Goal: Task Accomplishment & Management: Manage account settings

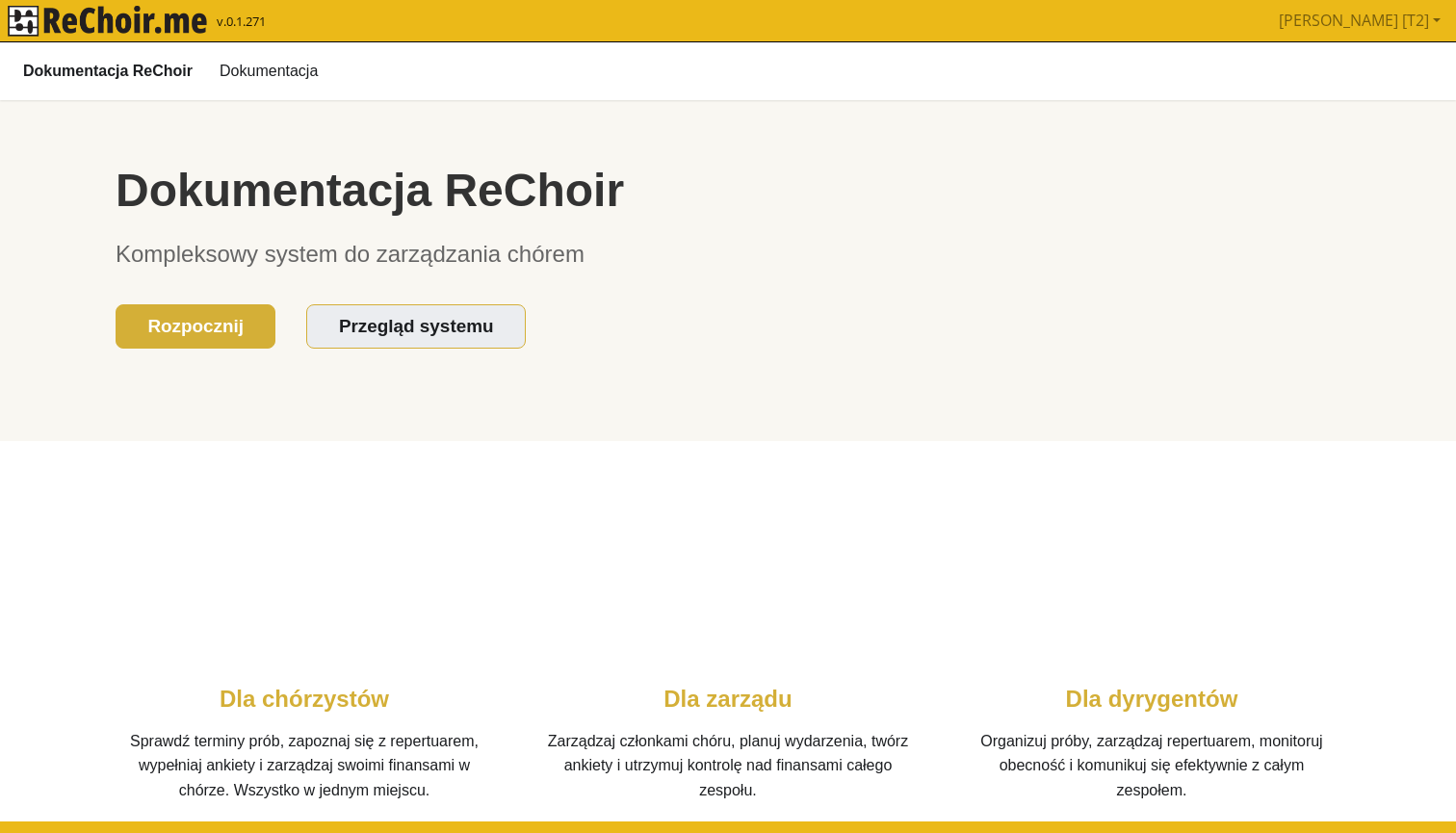
scroll to position [260, 0]
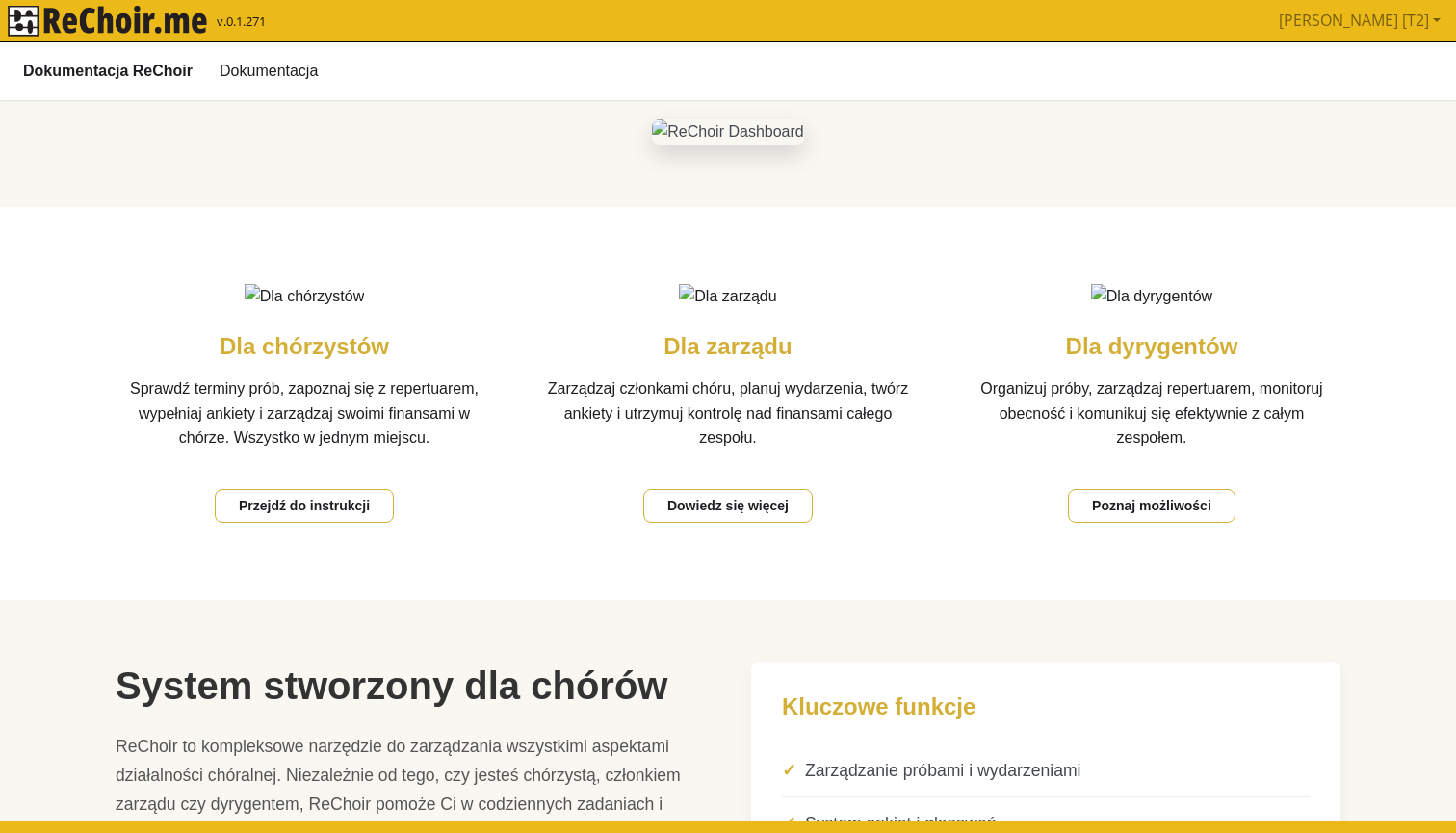
click at [109, 18] on img "rekłajer mi" at bounding box center [107, 21] width 199 height 31
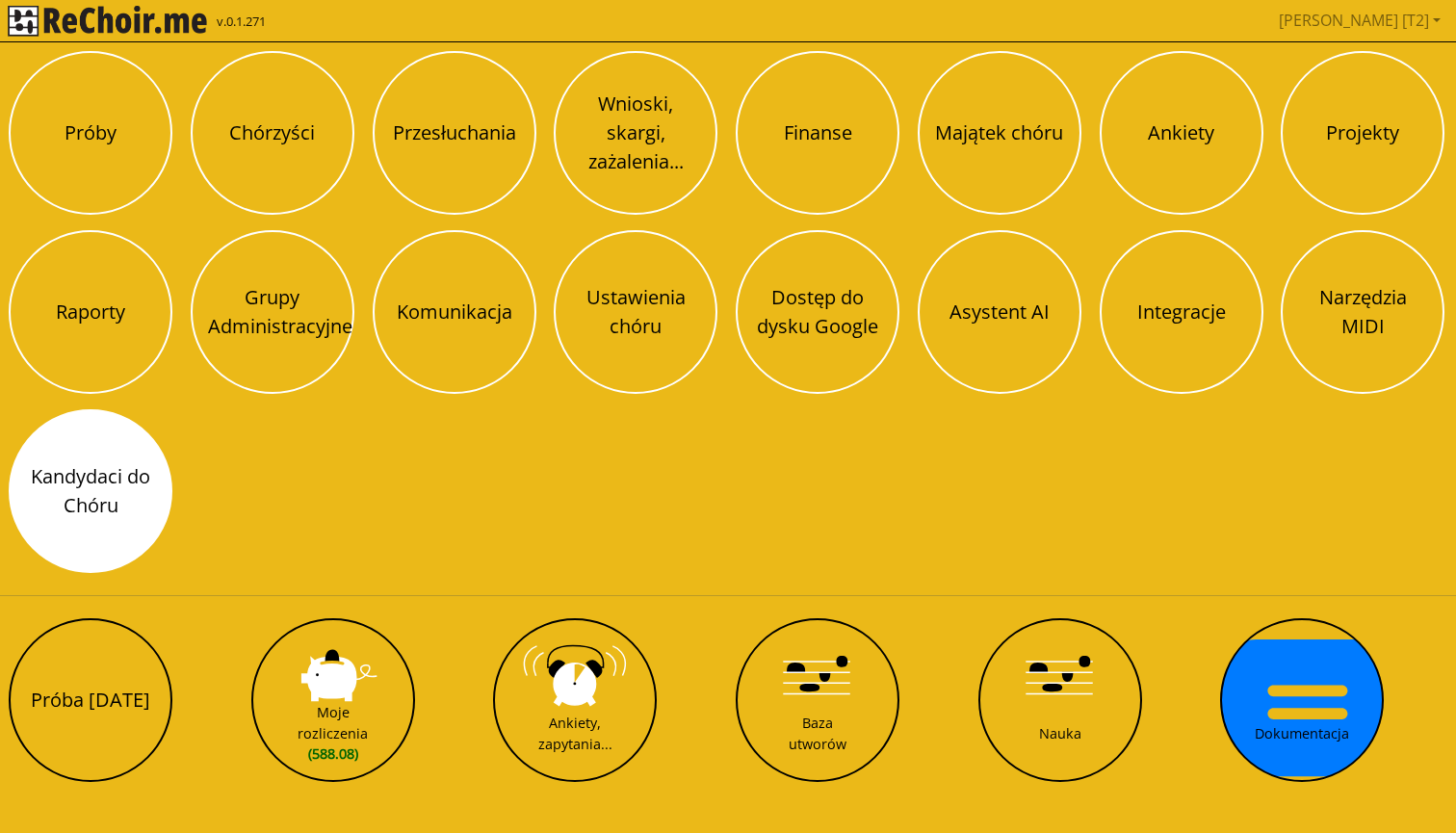
click at [121, 470] on button "Kandydaci do Chóru" at bounding box center [91, 491] width 164 height 164
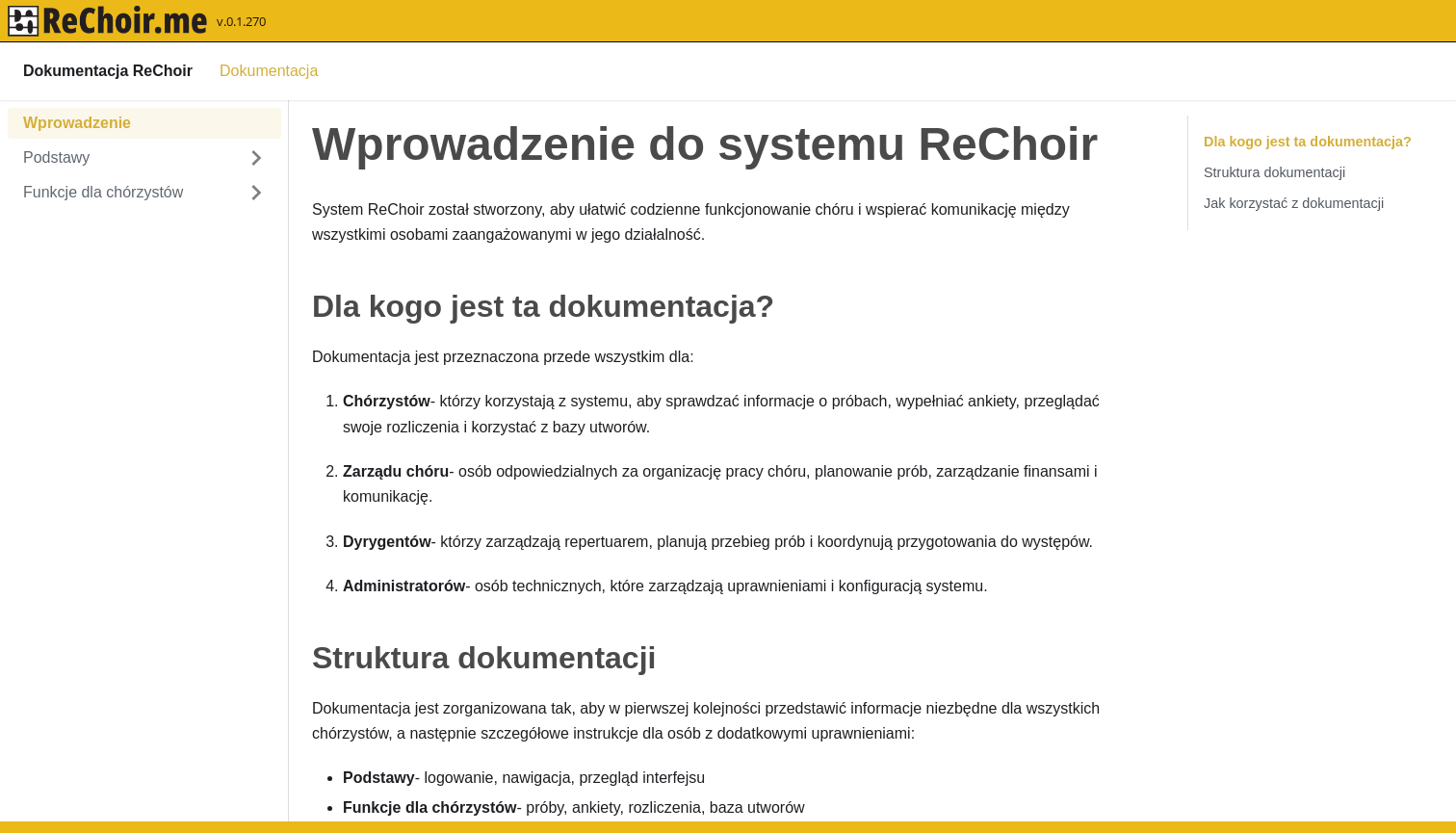
scroll to position [171, 0]
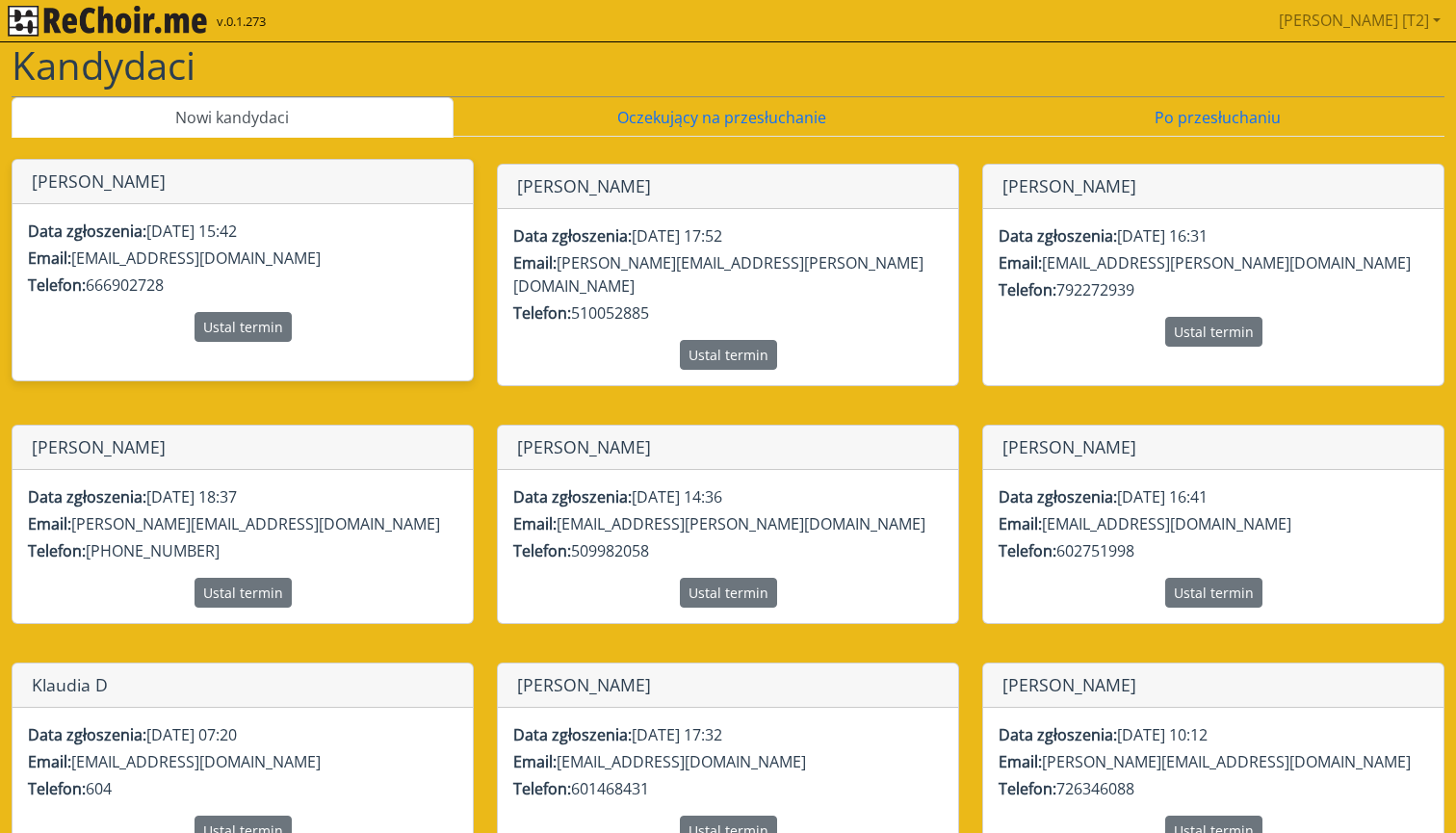
click at [363, 250] on p "Email: tomekgorski162@gmail.com" at bounding box center [242, 258] width 430 height 23
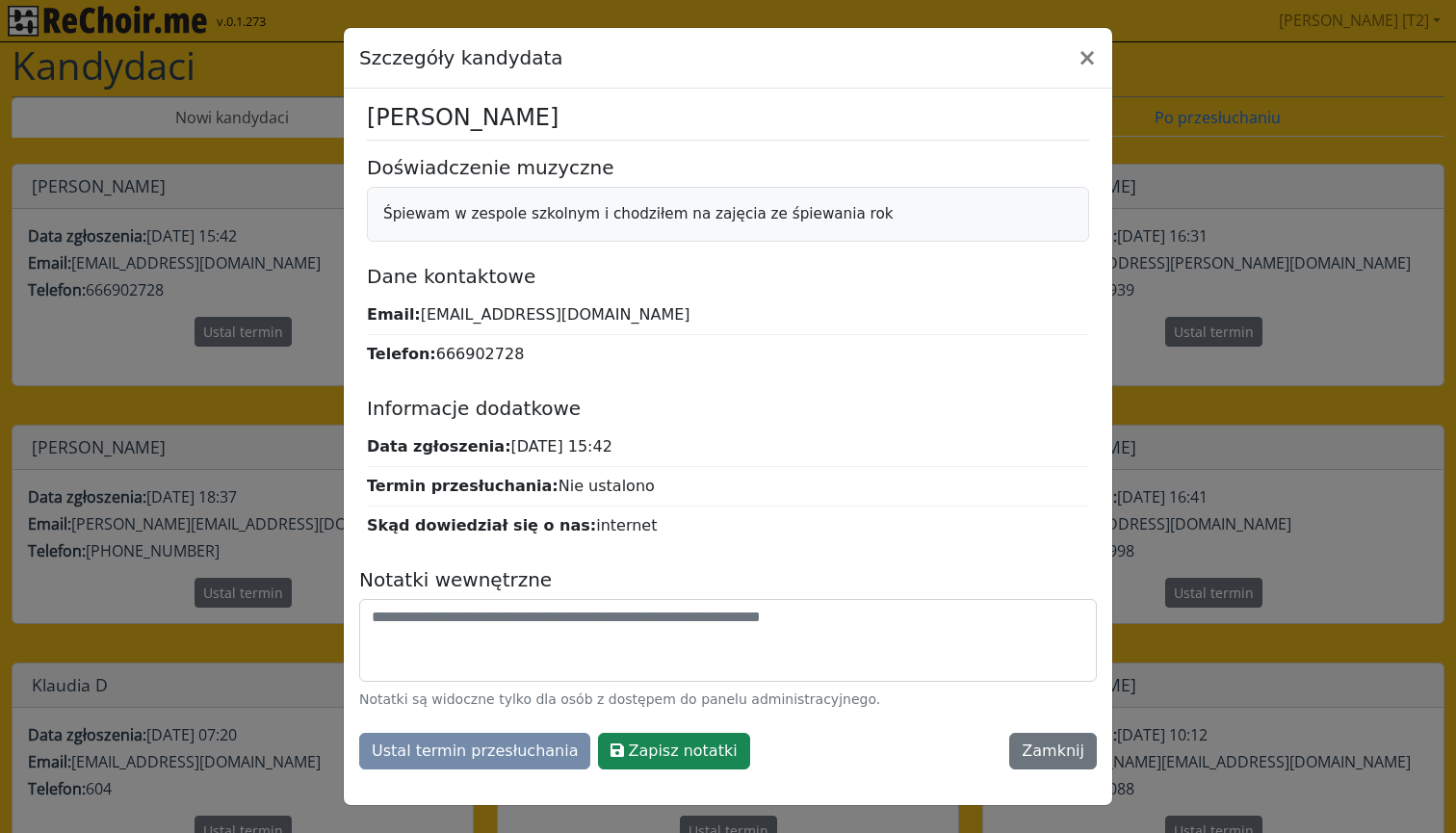
click at [1161, 74] on div "Szczegóły kandydata × Tomasz Górski Doświadczenie muzyczne Śpiewam w zespole sz…" at bounding box center [728, 416] width 1456 height 833
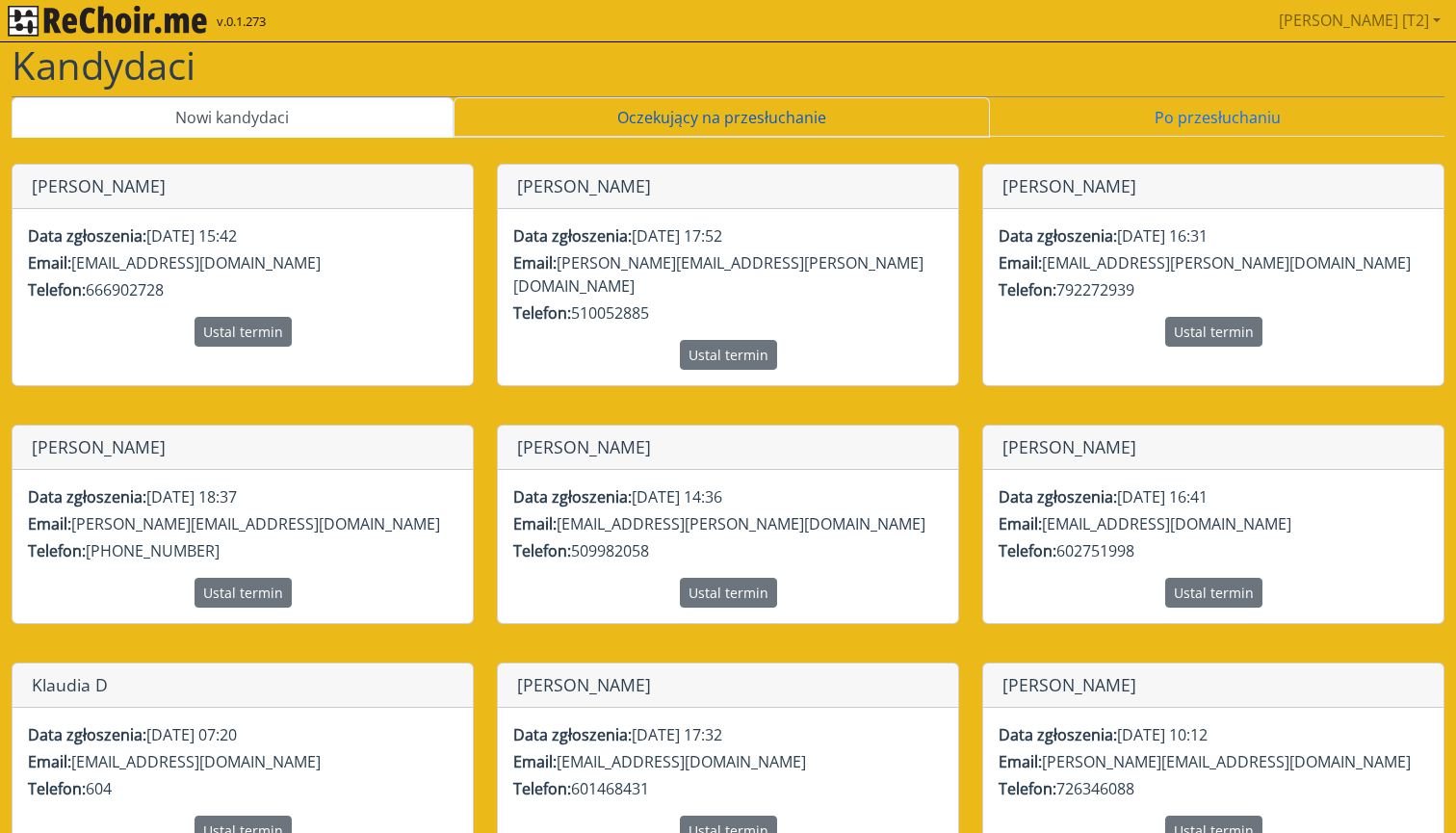
click at [610, 120] on link "Oczekujący na przesłuchanie" at bounding box center [722, 118] width 537 height 41
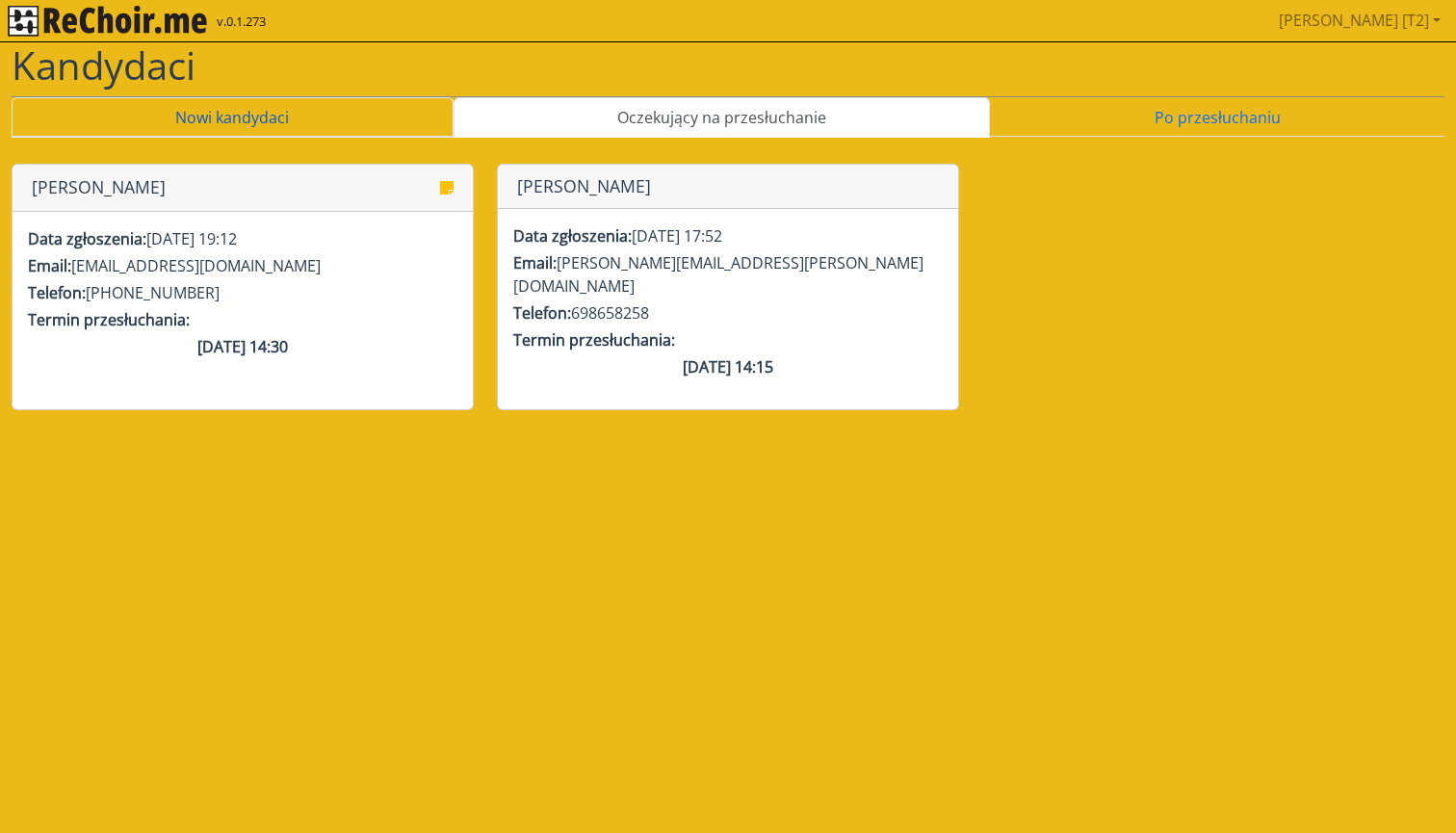
click at [382, 111] on link "Nowi kandydaci" at bounding box center [233, 118] width 442 height 41
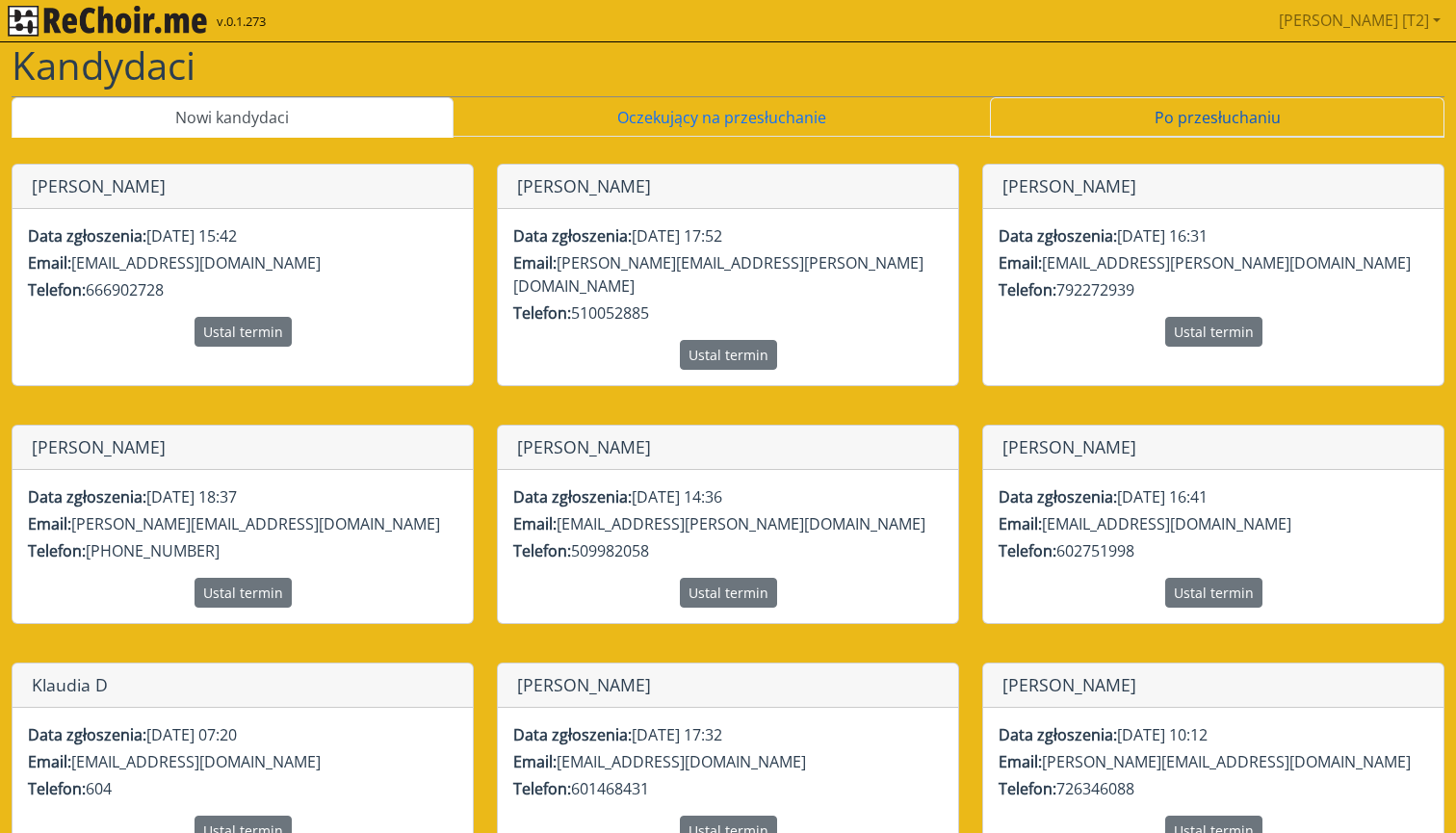
click at [1050, 122] on link "Po przesłuchaniu" at bounding box center [1217, 118] width 455 height 41
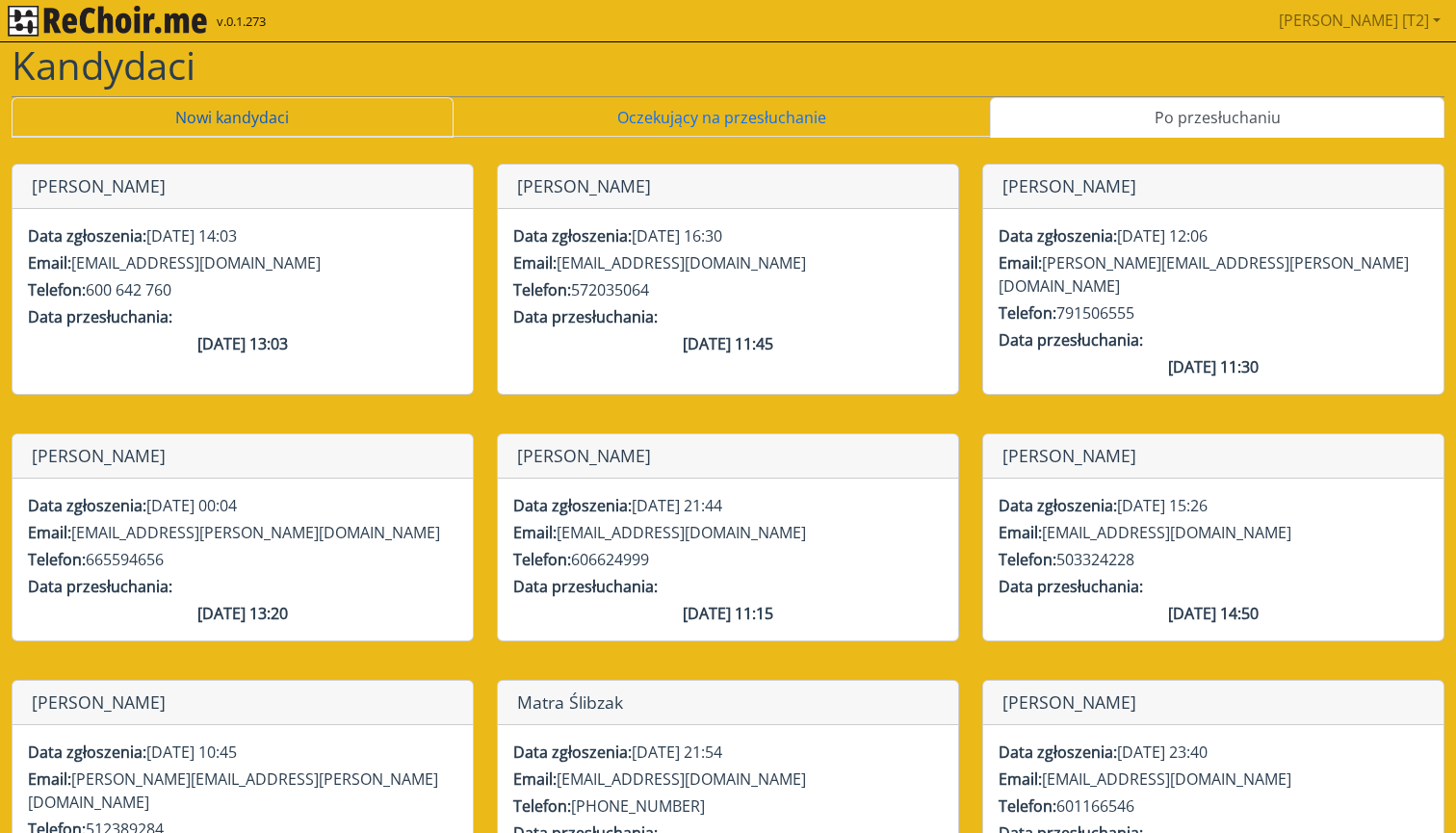
click at [414, 112] on link "Nowi kandydaci" at bounding box center [233, 118] width 442 height 41
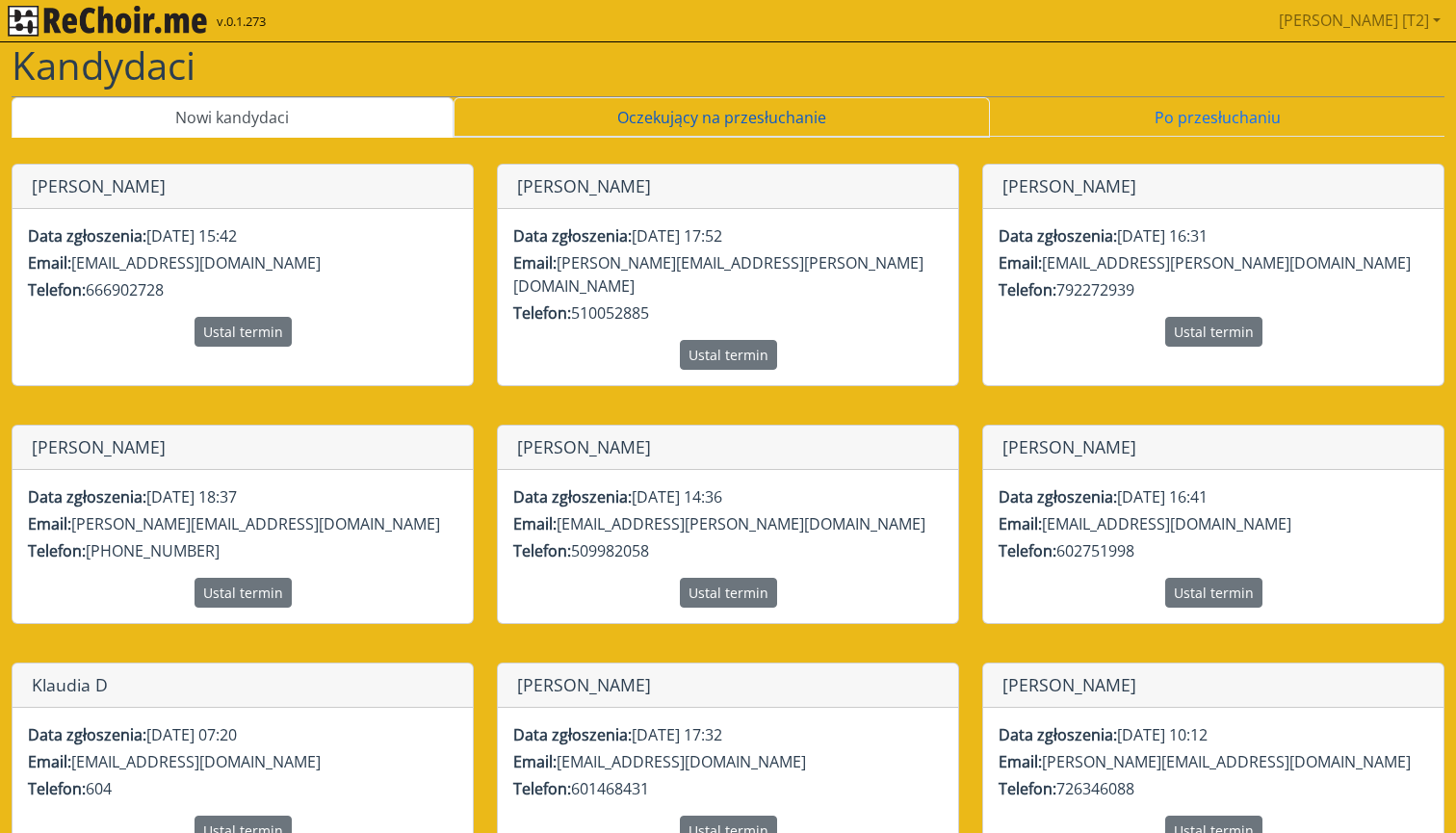
click at [595, 97] on link "Oczekujący na przesłuchanie" at bounding box center [722, 118] width 537 height 41
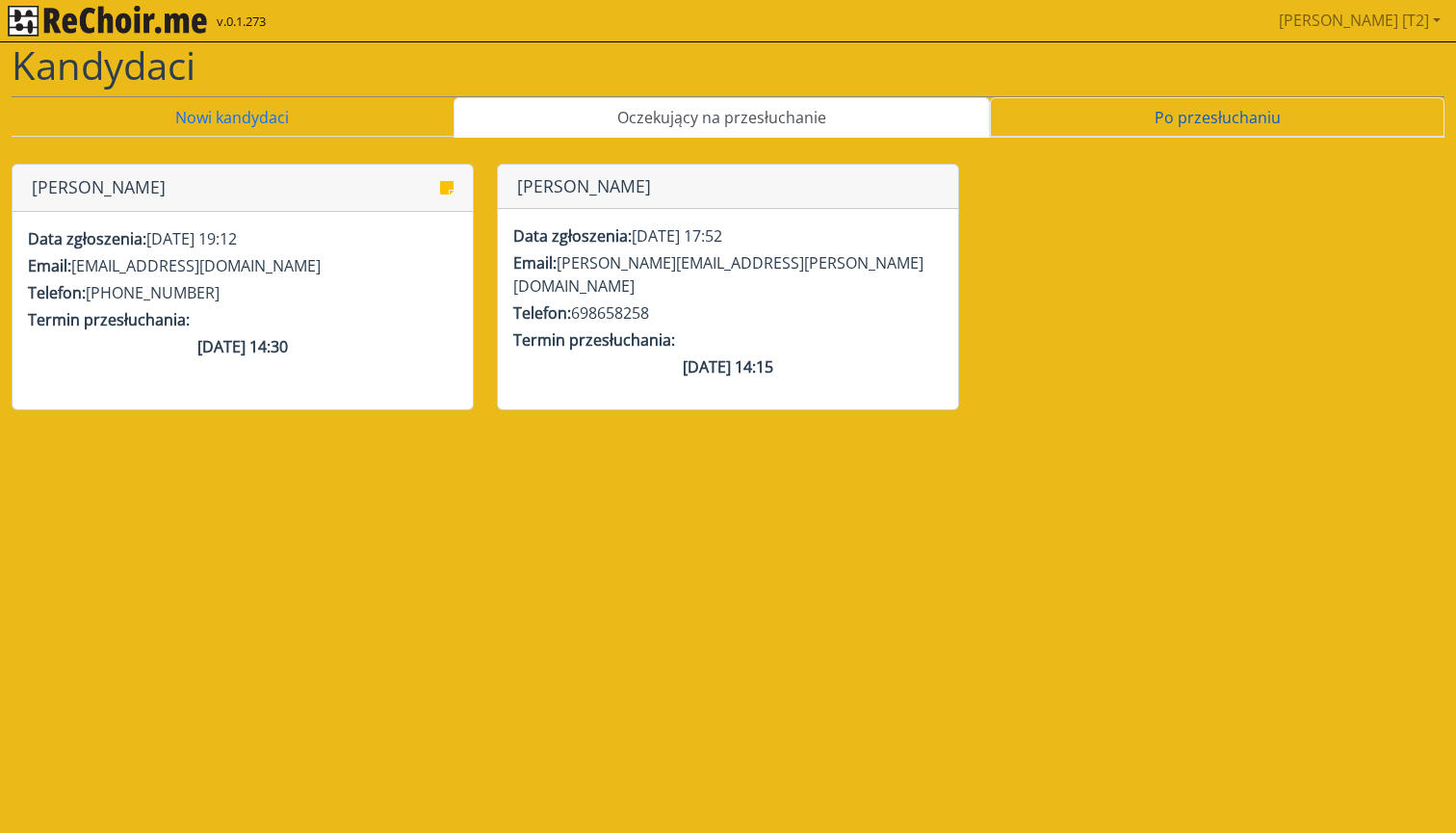
click at [1092, 105] on link "Po przesłuchaniu" at bounding box center [1217, 118] width 455 height 41
